Goal: Task Accomplishment & Management: Manage account settings

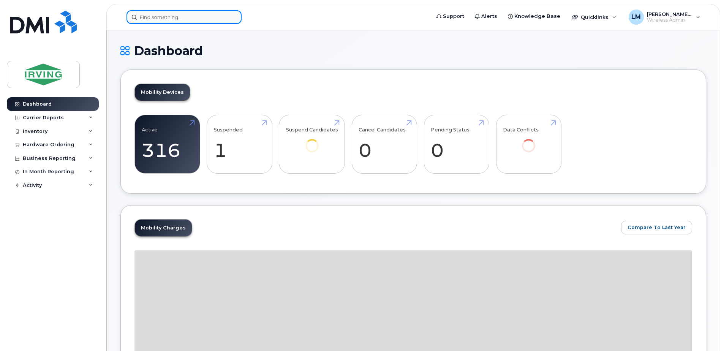
click at [188, 16] on input at bounding box center [183, 17] width 115 height 14
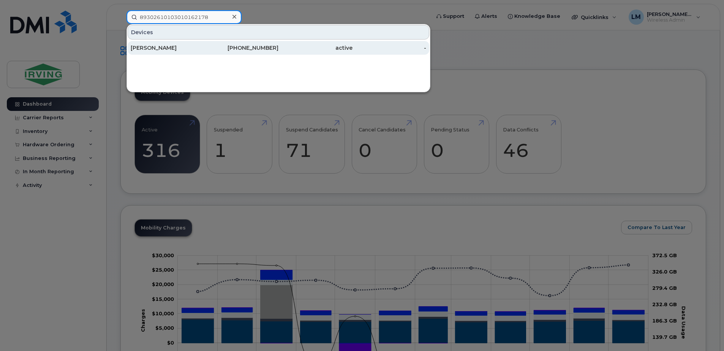
type input "89302610103010162178"
click at [162, 47] on div "[PERSON_NAME]" at bounding box center [168, 48] width 74 height 8
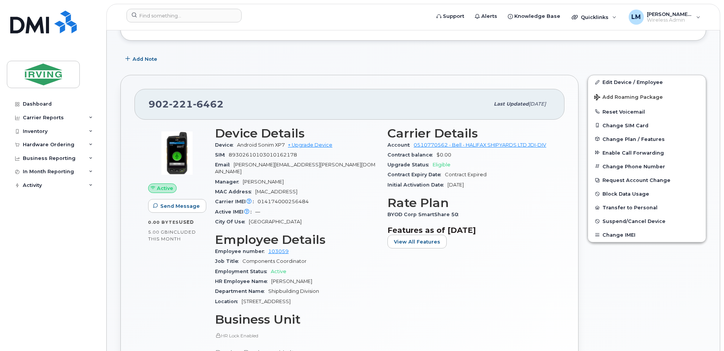
scroll to position [190, 0]
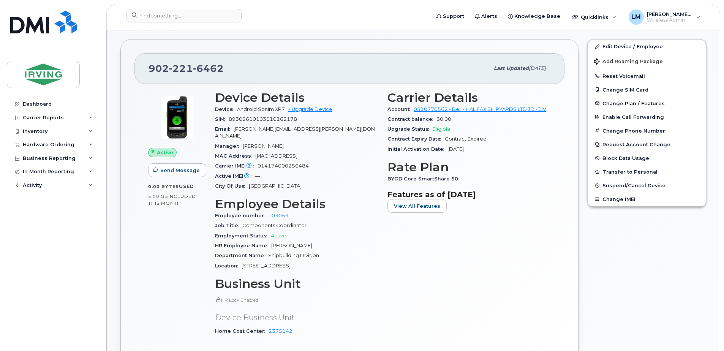
click at [167, 150] on span "Active" at bounding box center [165, 152] width 16 height 7
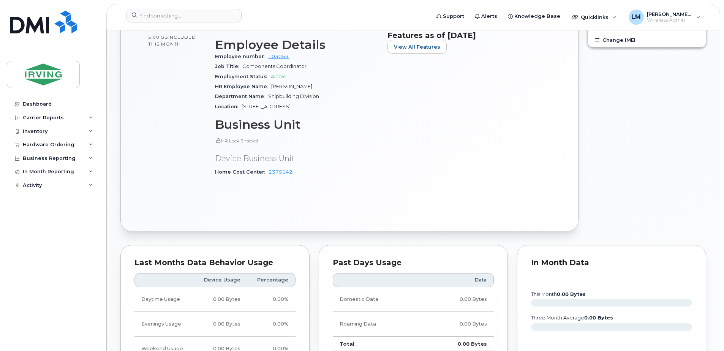
scroll to position [152, 0]
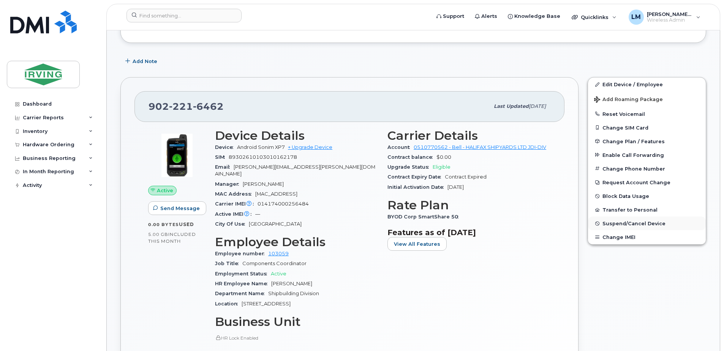
click at [637, 225] on span "Suspend/Cancel Device" at bounding box center [633, 224] width 63 height 6
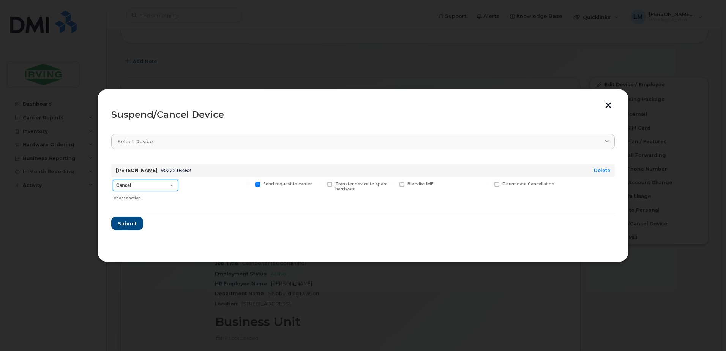
click at [169, 185] on select "Cancel Suspend - Extend Suspension Suspend - Reduced Rate Suspend - Full Rate S…" at bounding box center [145, 185] width 65 height 11
click at [135, 223] on span "Submit" at bounding box center [126, 223] width 19 height 7
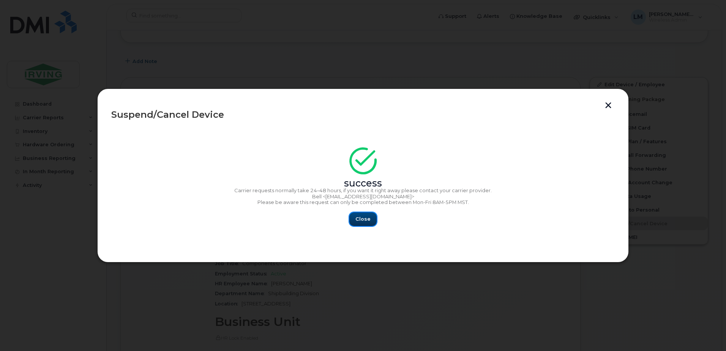
click at [356, 217] on span "Close" at bounding box center [362, 218] width 15 height 7
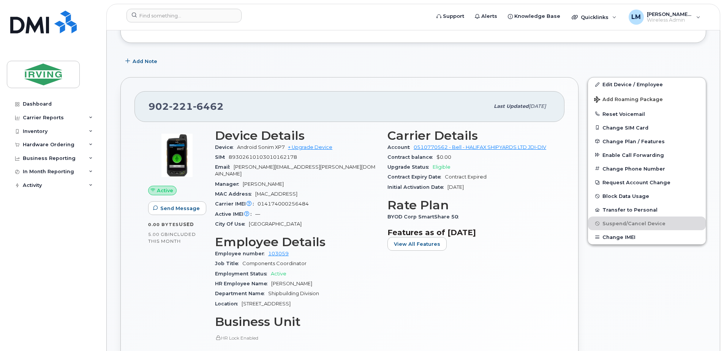
click at [340, 67] on div "Add Note" at bounding box center [413, 61] width 586 height 14
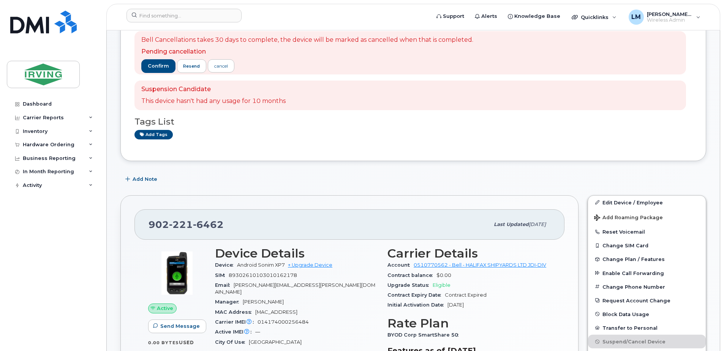
scroll to position [38, 0]
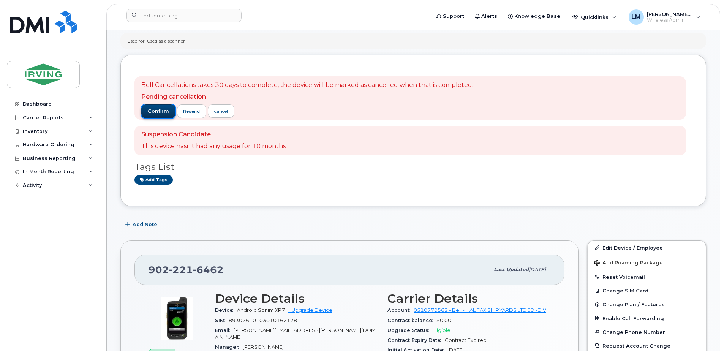
click at [155, 109] on span "confirm" at bounding box center [158, 111] width 21 height 7
